Goal: Task Accomplishment & Management: Complete application form

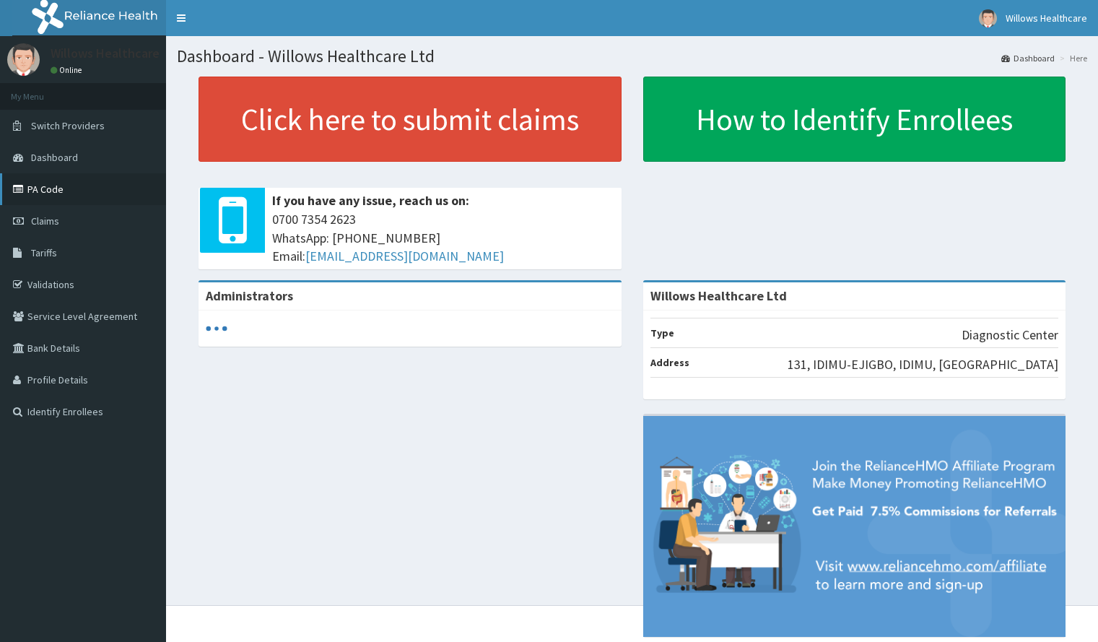
click at [62, 182] on link "PA Code" at bounding box center [83, 189] width 166 height 32
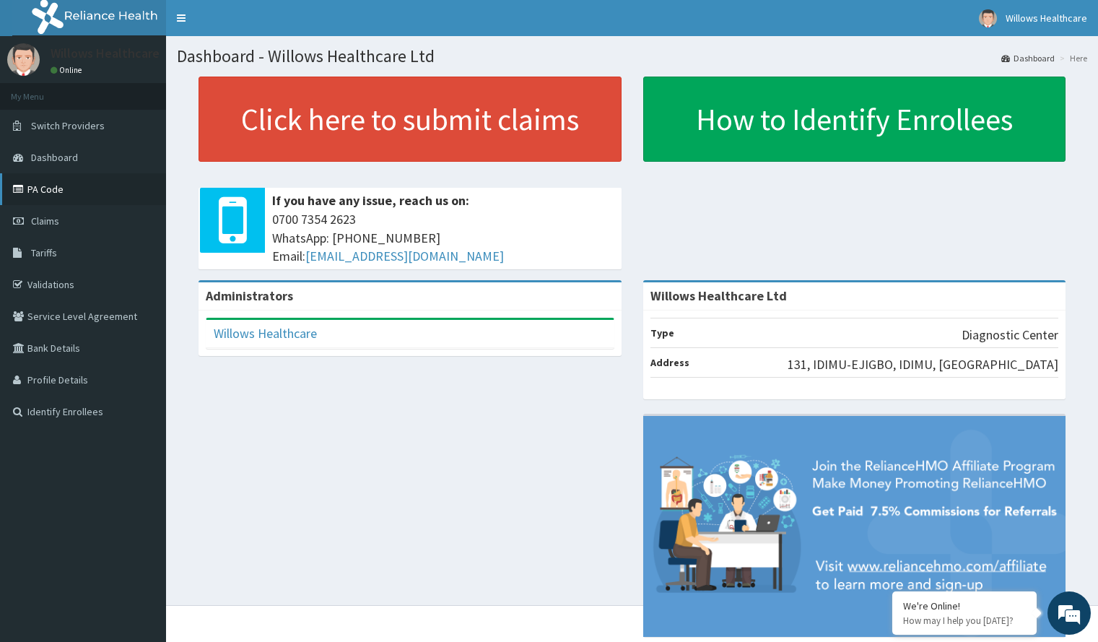
click at [91, 180] on link "PA Code" at bounding box center [83, 189] width 166 height 32
click at [76, 186] on link "PA Code" at bounding box center [83, 189] width 166 height 32
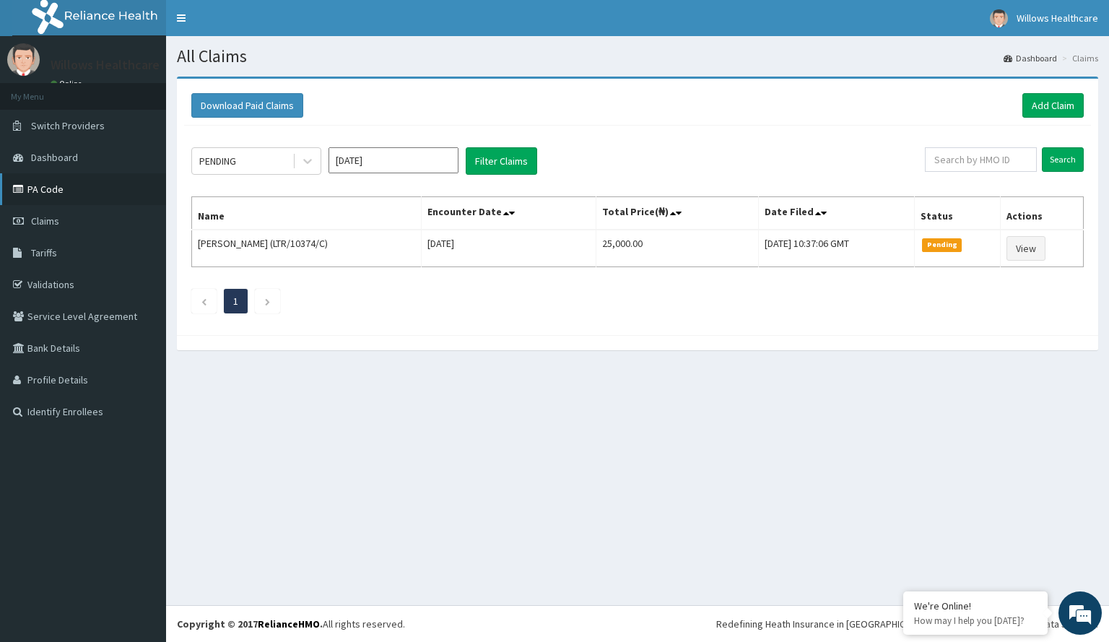
click at [113, 188] on link "PA Code" at bounding box center [83, 189] width 166 height 32
click at [1047, 100] on link "Add Claim" at bounding box center [1052, 105] width 61 height 25
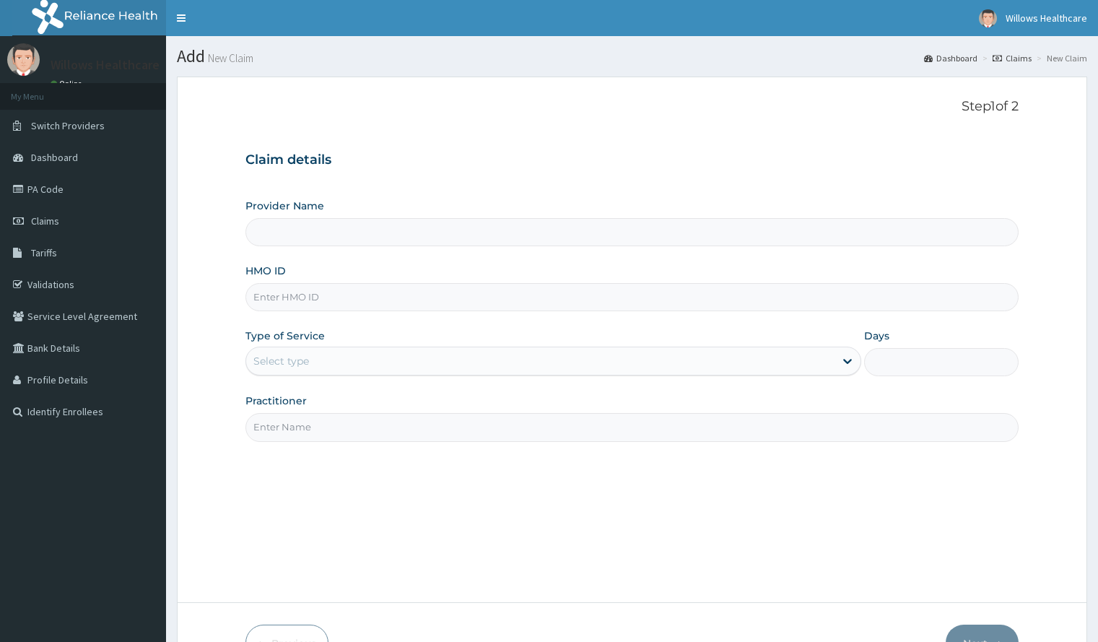
click at [365, 296] on input "HMO ID" at bounding box center [631, 297] width 772 height 28
type input "Willows Healthcare Ltd"
type input "CHL/10695/B"
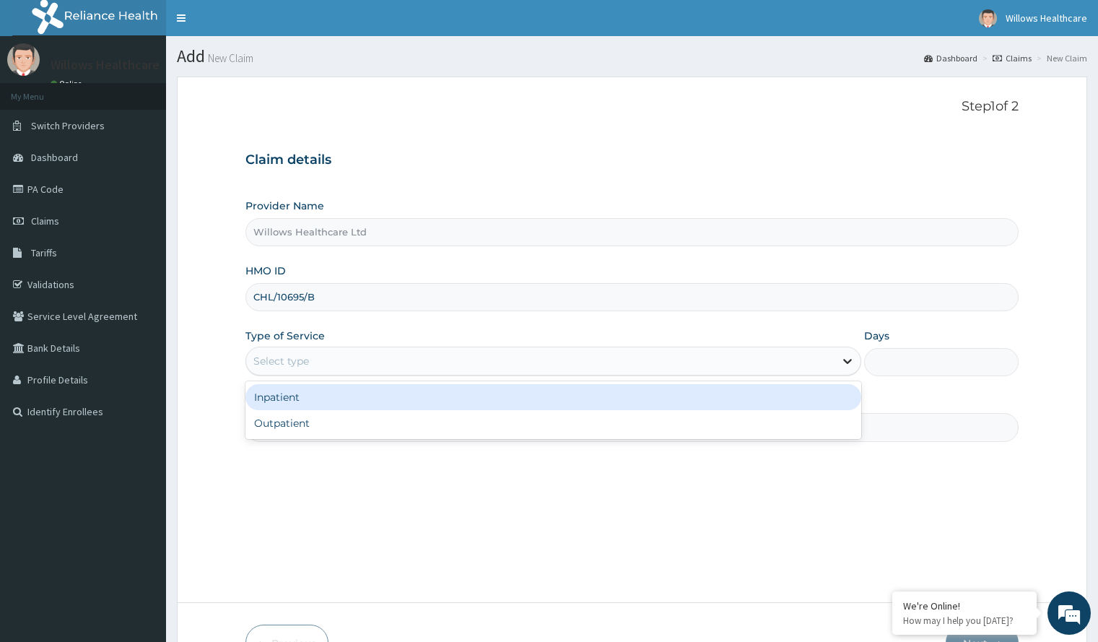
click at [844, 367] on icon at bounding box center [847, 361] width 14 height 14
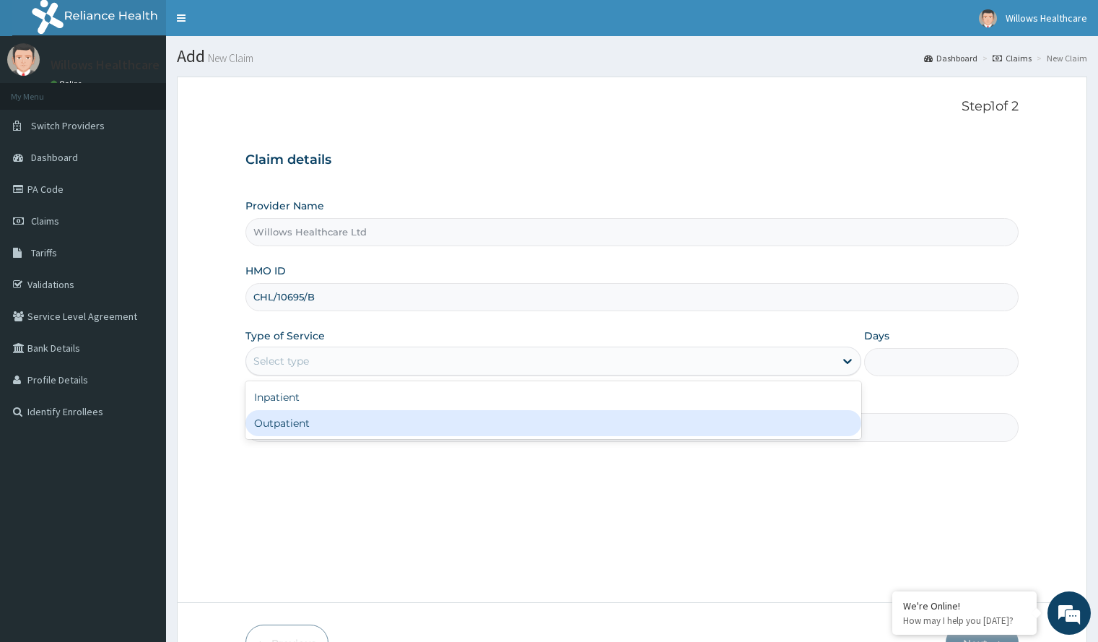
click at [798, 421] on div "Outpatient" at bounding box center [553, 423] width 616 height 26
type input "1"
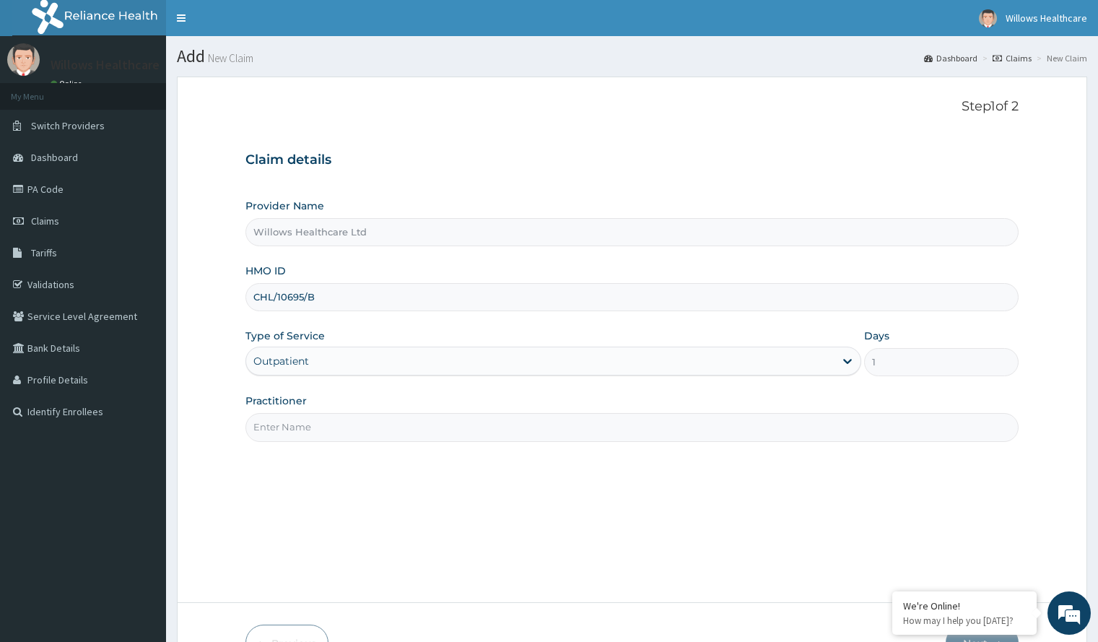
click at [749, 429] on input "Practitioner" at bounding box center [631, 427] width 772 height 28
type input "O"
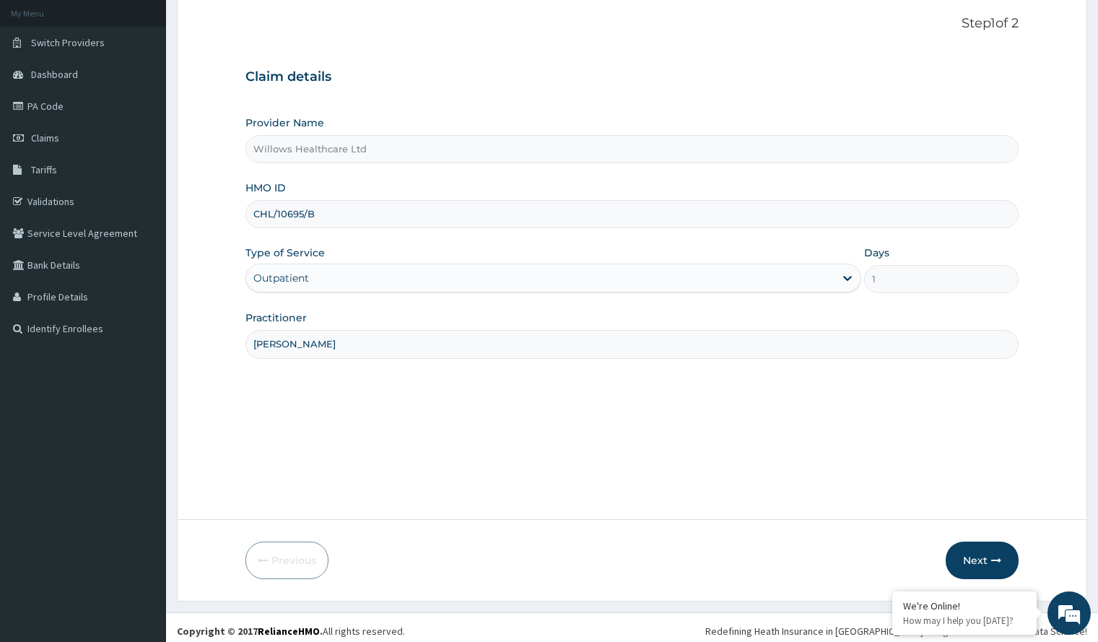
scroll to position [90, 0]
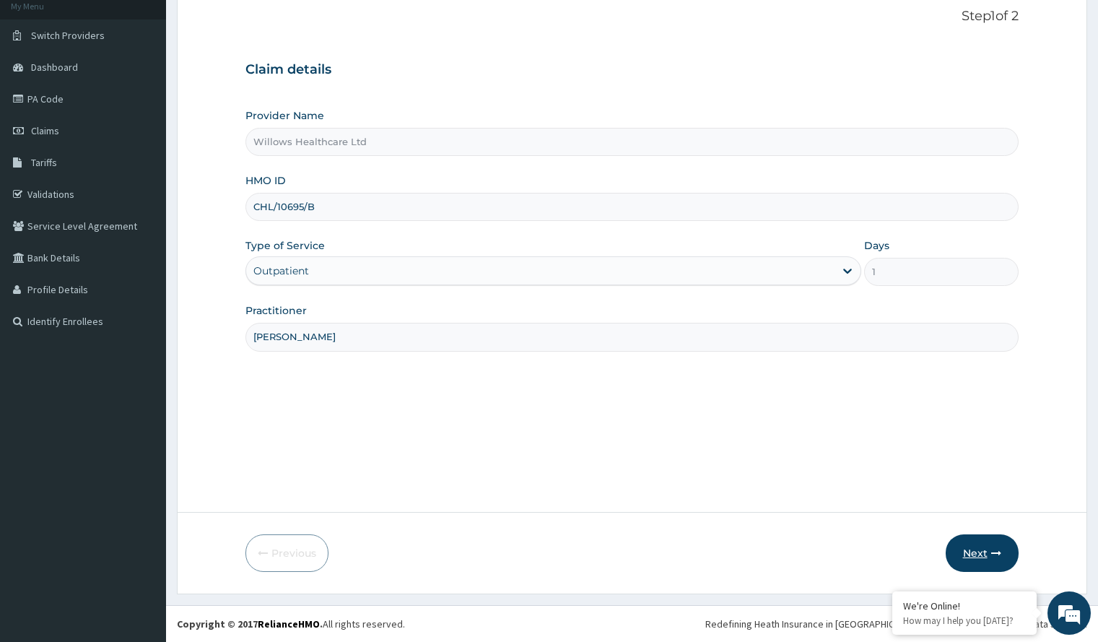
type input "ABDULGANIYU OLAWALE"
click at [997, 541] on button "Next" at bounding box center [982, 553] width 73 height 38
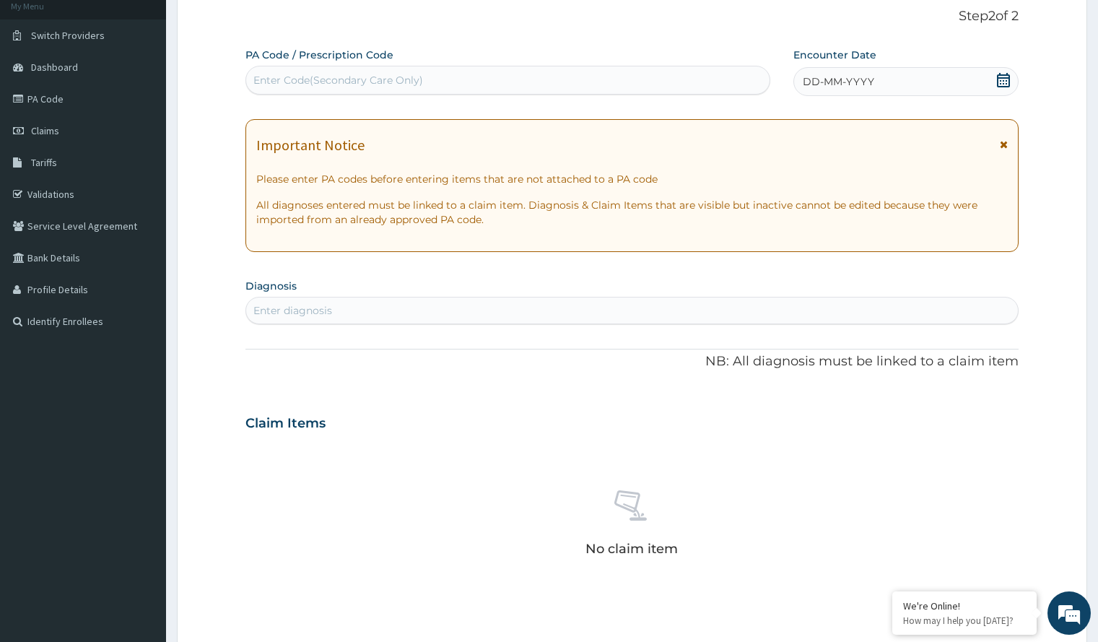
click at [665, 79] on div "Enter Code(Secondary Care Only)" at bounding box center [507, 80] width 523 height 23
paste input "PA/93FC64"
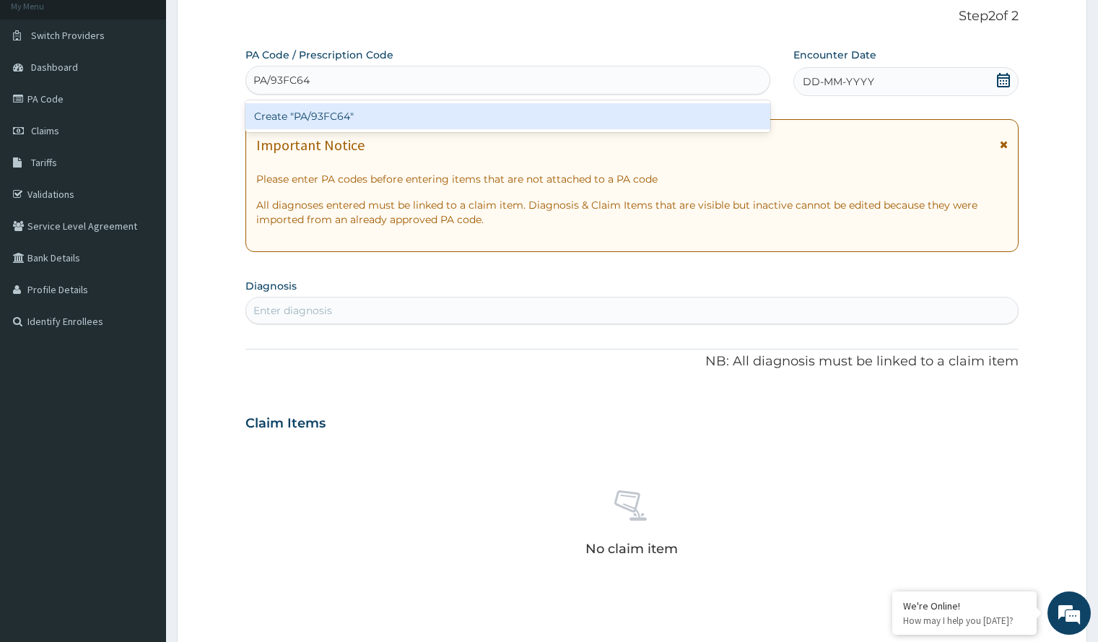
type input "PA/93FC64"
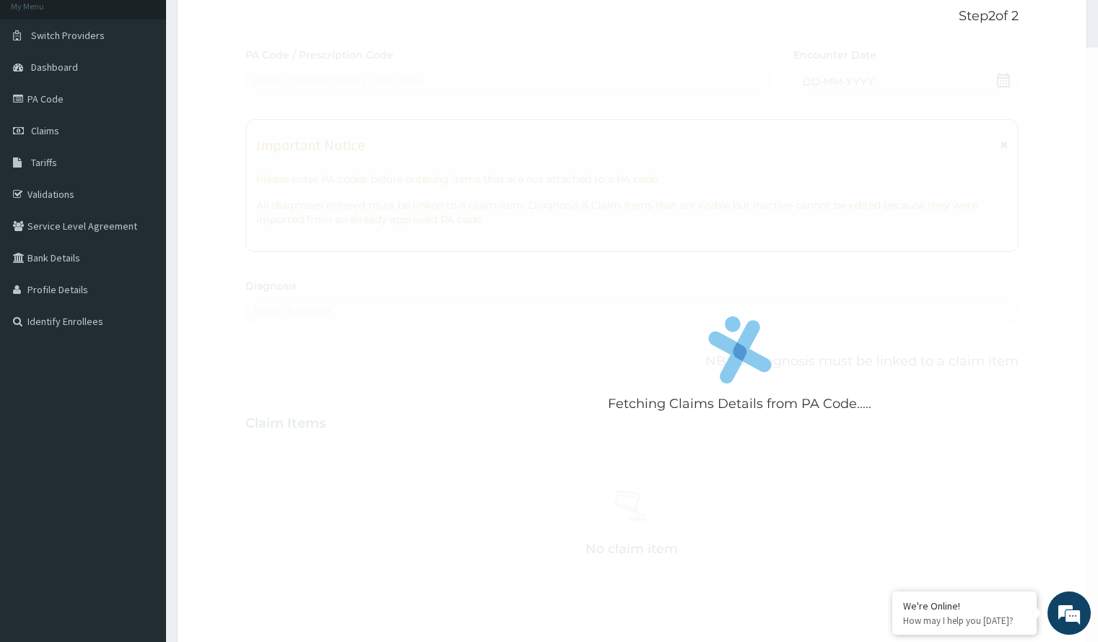
click at [891, 74] on div "Fetching Claims Details from PA Code..... PA Code / Prescription Code Enter Cod…" at bounding box center [631, 421] width 772 height 747
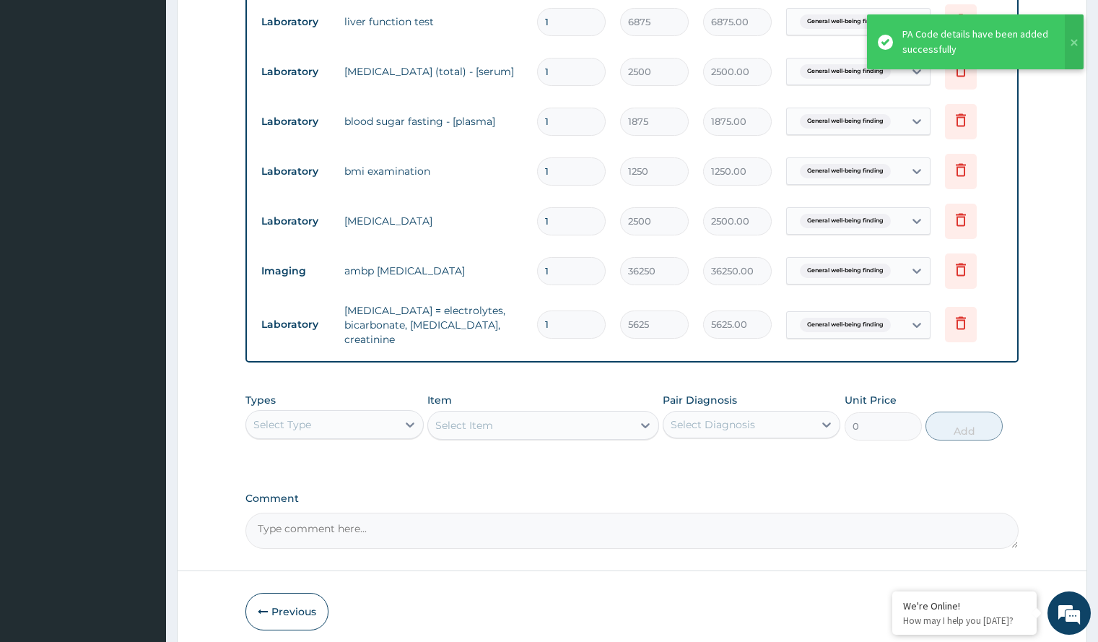
scroll to position [679, 0]
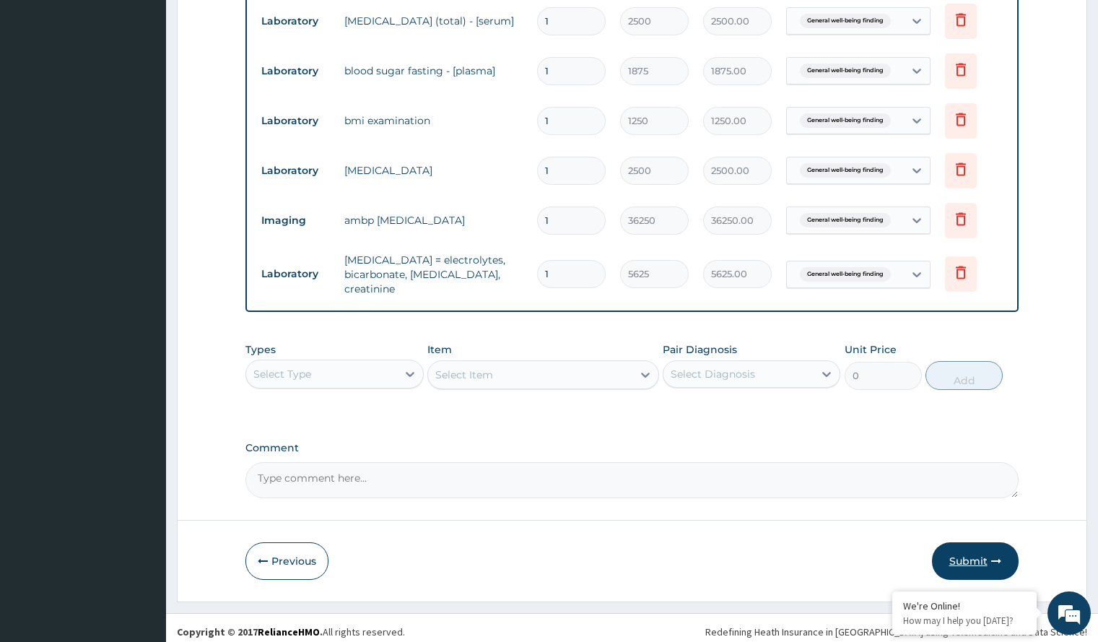
click at [974, 548] on button "Submit" at bounding box center [975, 561] width 87 height 38
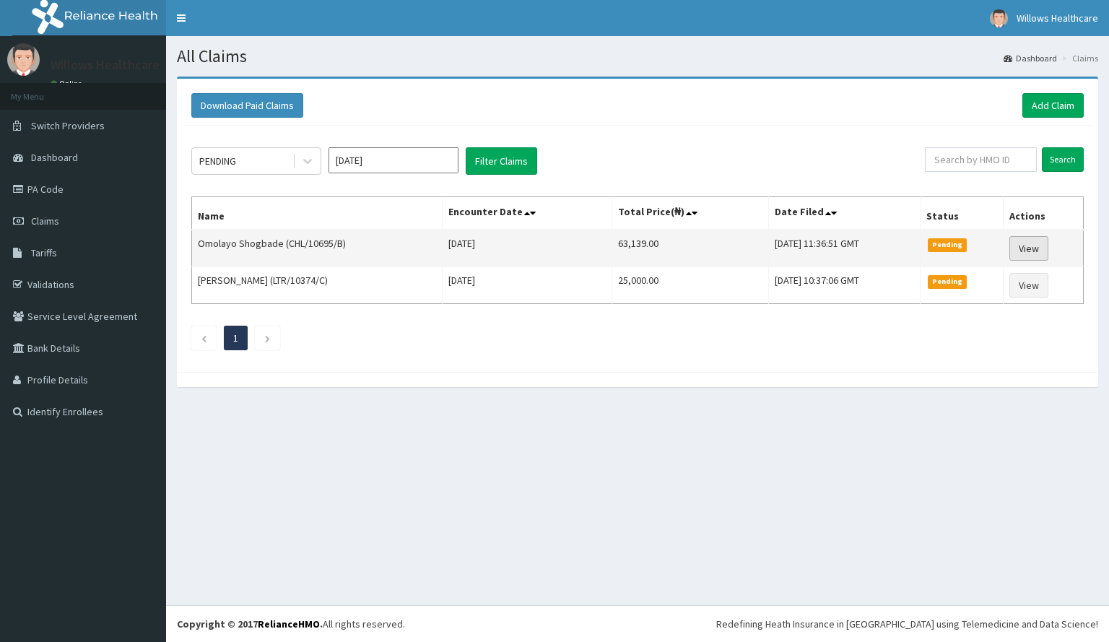
click at [1037, 248] on link "View" at bounding box center [1028, 248] width 39 height 25
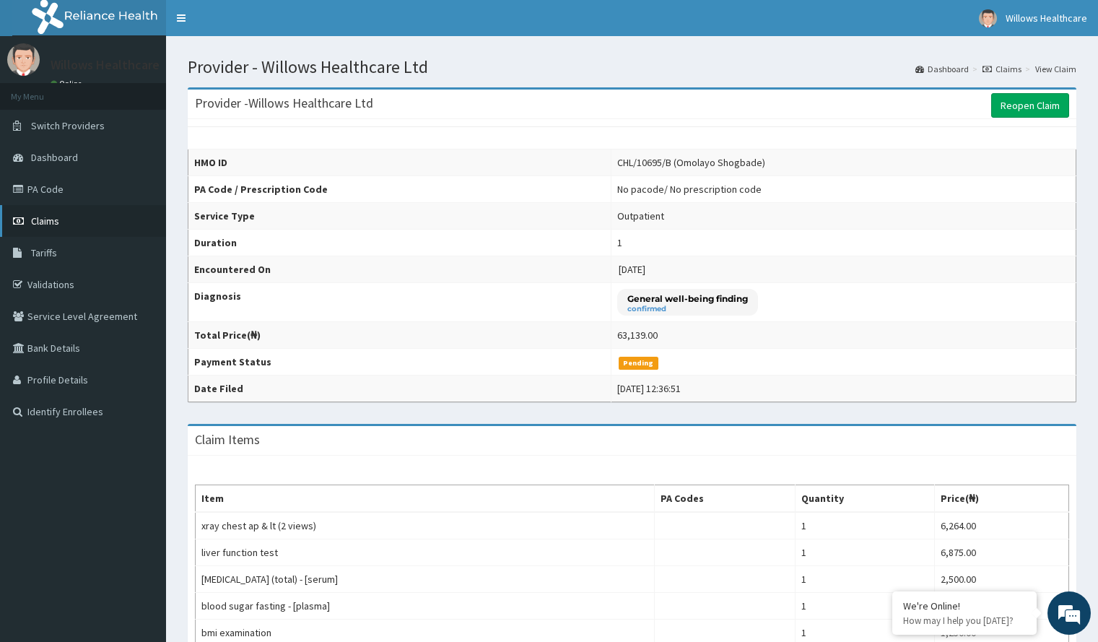
click at [137, 206] on link "Claims" at bounding box center [83, 221] width 166 height 32
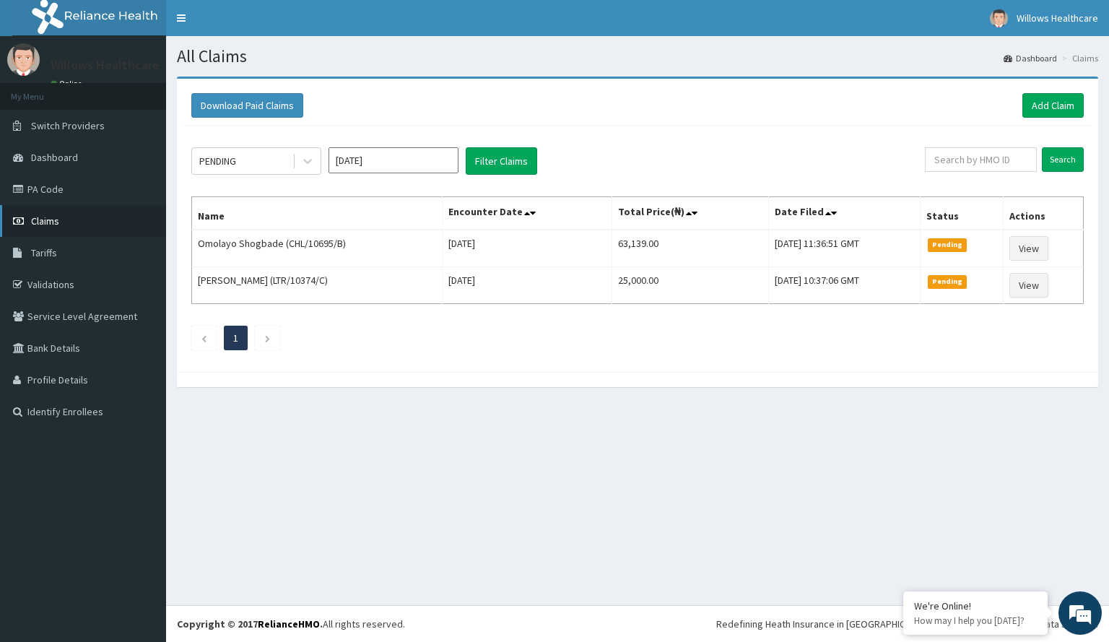
click at [74, 221] on link "Claims" at bounding box center [83, 221] width 166 height 32
